Goal: Task Accomplishment & Management: Complete application form

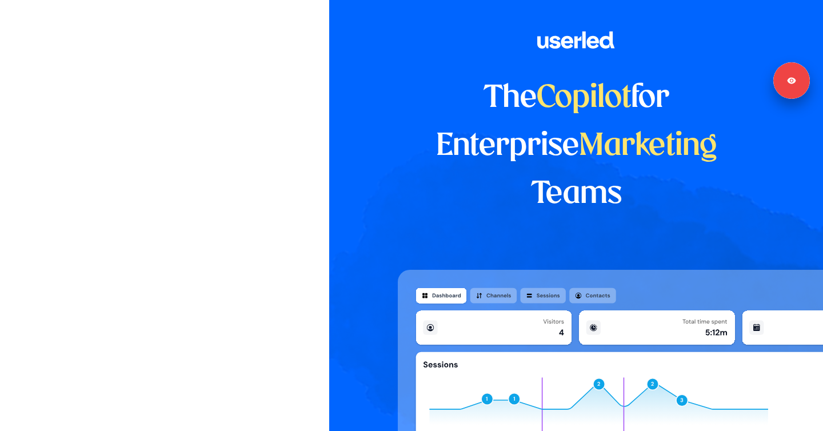
click at [184, 172] on div at bounding box center [164, 214] width 329 height 429
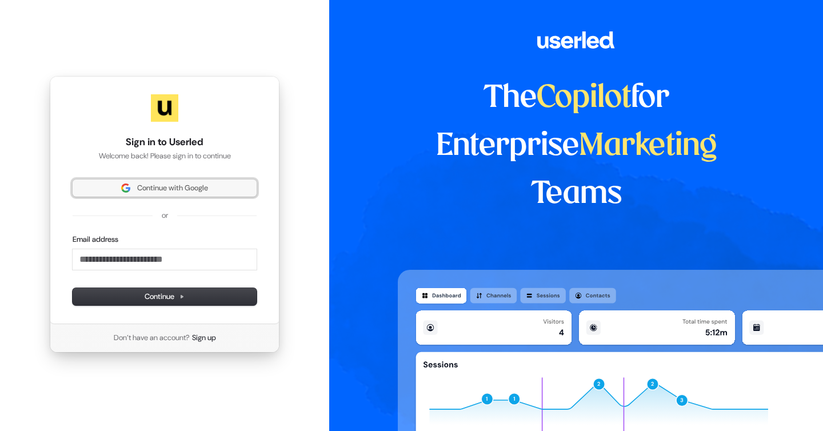
click at [177, 193] on span "Continue with Google" at bounding box center [172, 188] width 71 height 10
click at [186, 196] on button "Continue with Google" at bounding box center [165, 187] width 184 height 17
